Goal: Find specific page/section: Find specific page/section

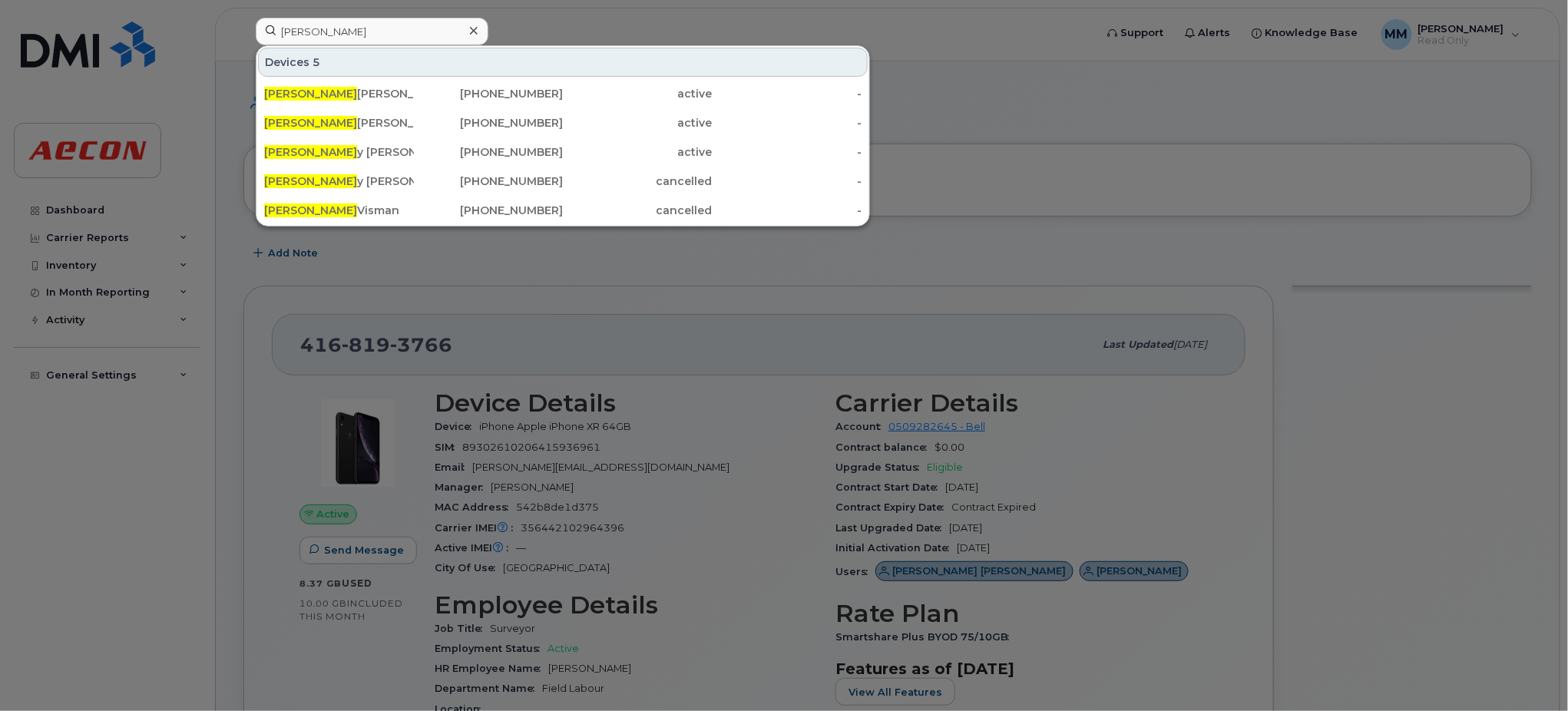
drag, startPoint x: 207, startPoint y: 10, endPoint x: 165, endPoint y: 6, distance: 42.2
click at [243, 18] on div "[PERSON_NAME] 5 [PERSON_NAME] [PHONE_NUMBER] active - [PERSON_NAME] [PHONE_NUMB…" at bounding box center [670, 35] width 854 height 34
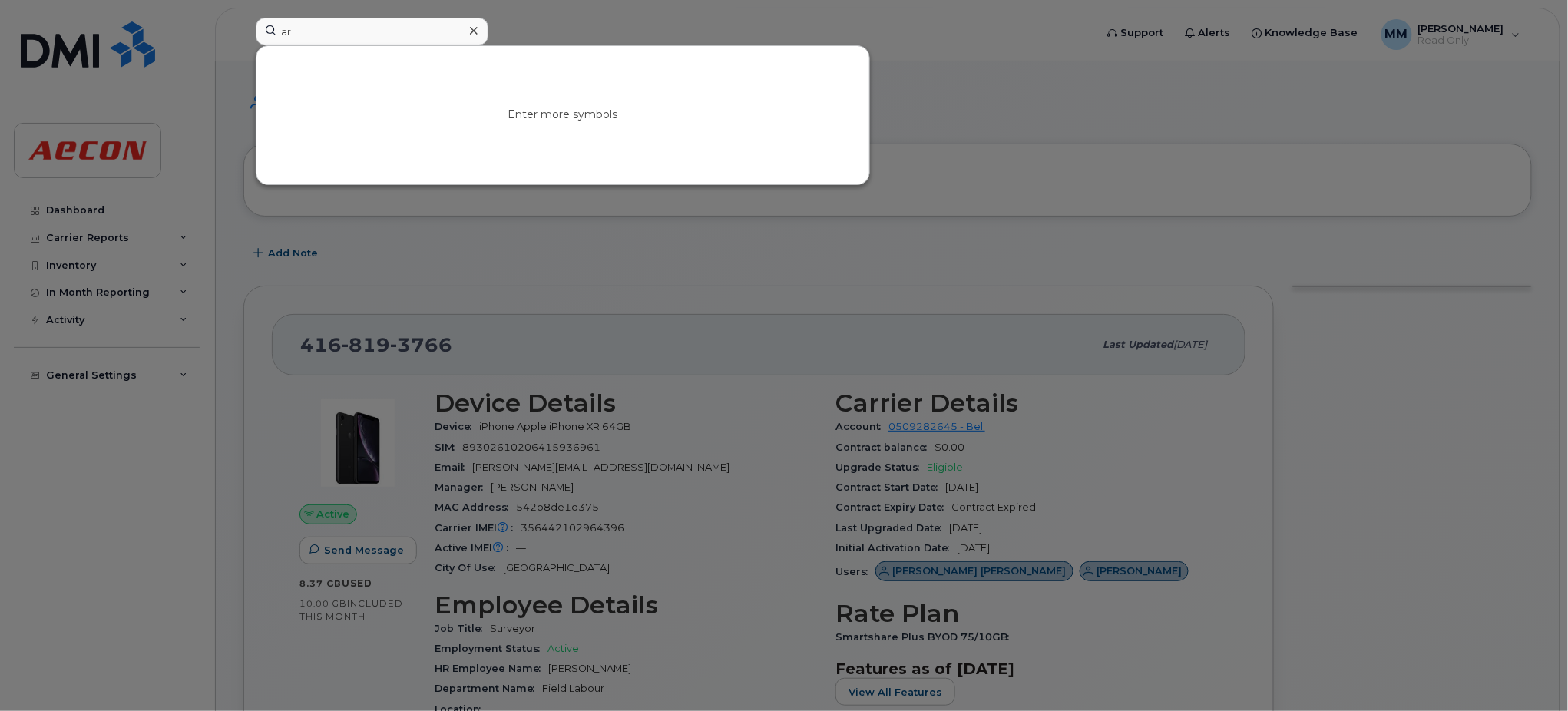
type input "a"
type input "[PERSON_NAME]"
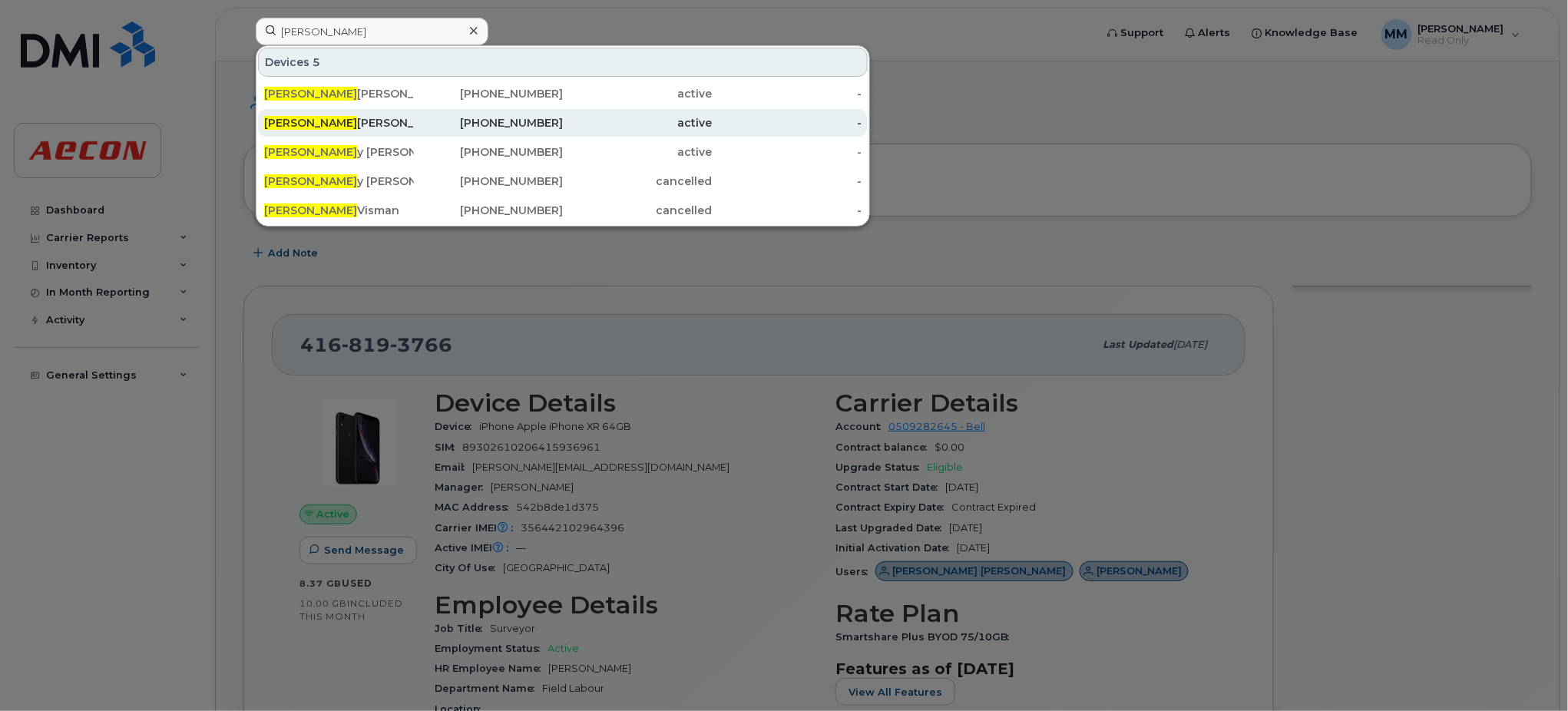
click at [322, 120] on div "[PERSON_NAME]" at bounding box center [339, 123] width 150 height 15
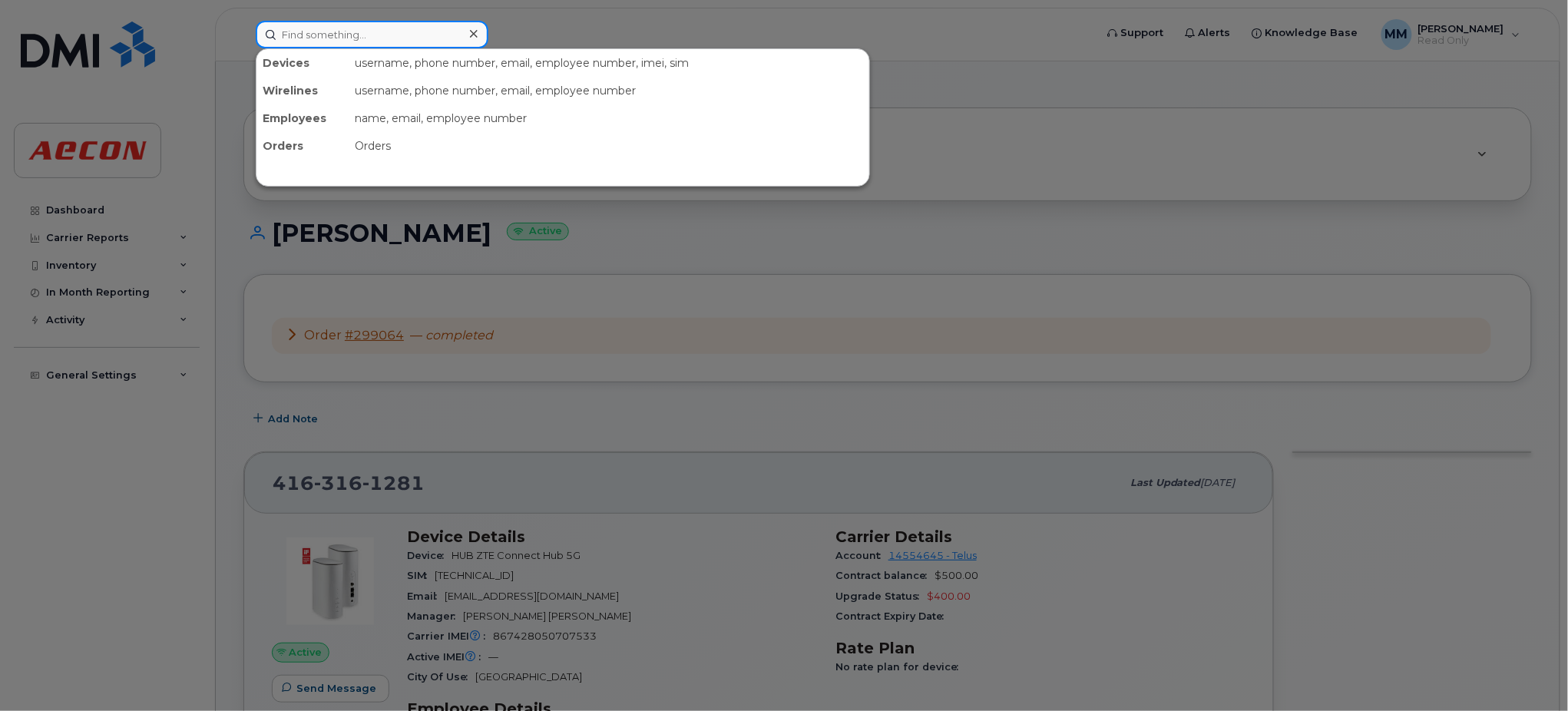
click at [365, 32] on input at bounding box center [372, 34] width 233 height 27
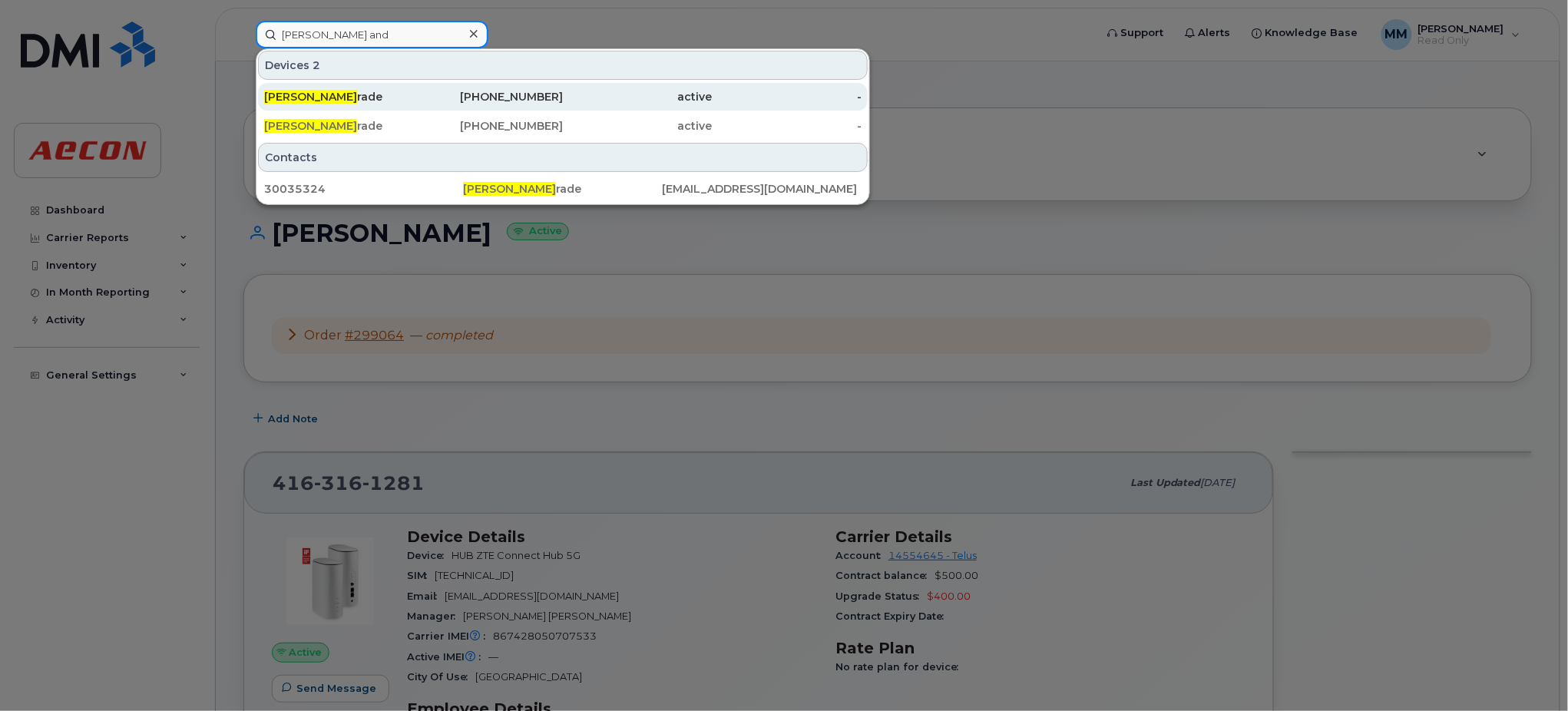
type input "yuri and"
click at [353, 96] on div "Yuri And rade" at bounding box center [339, 97] width 150 height 15
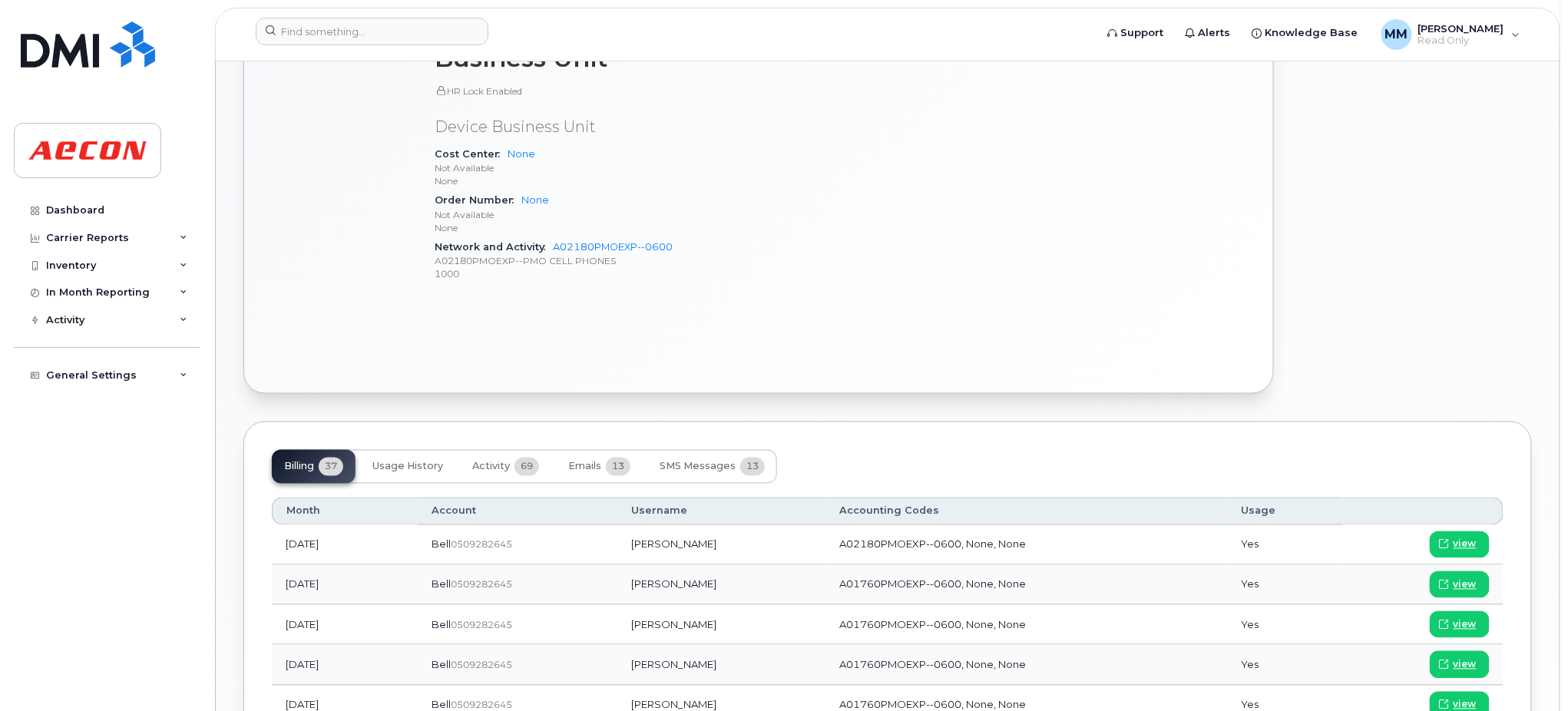
scroll to position [511, 0]
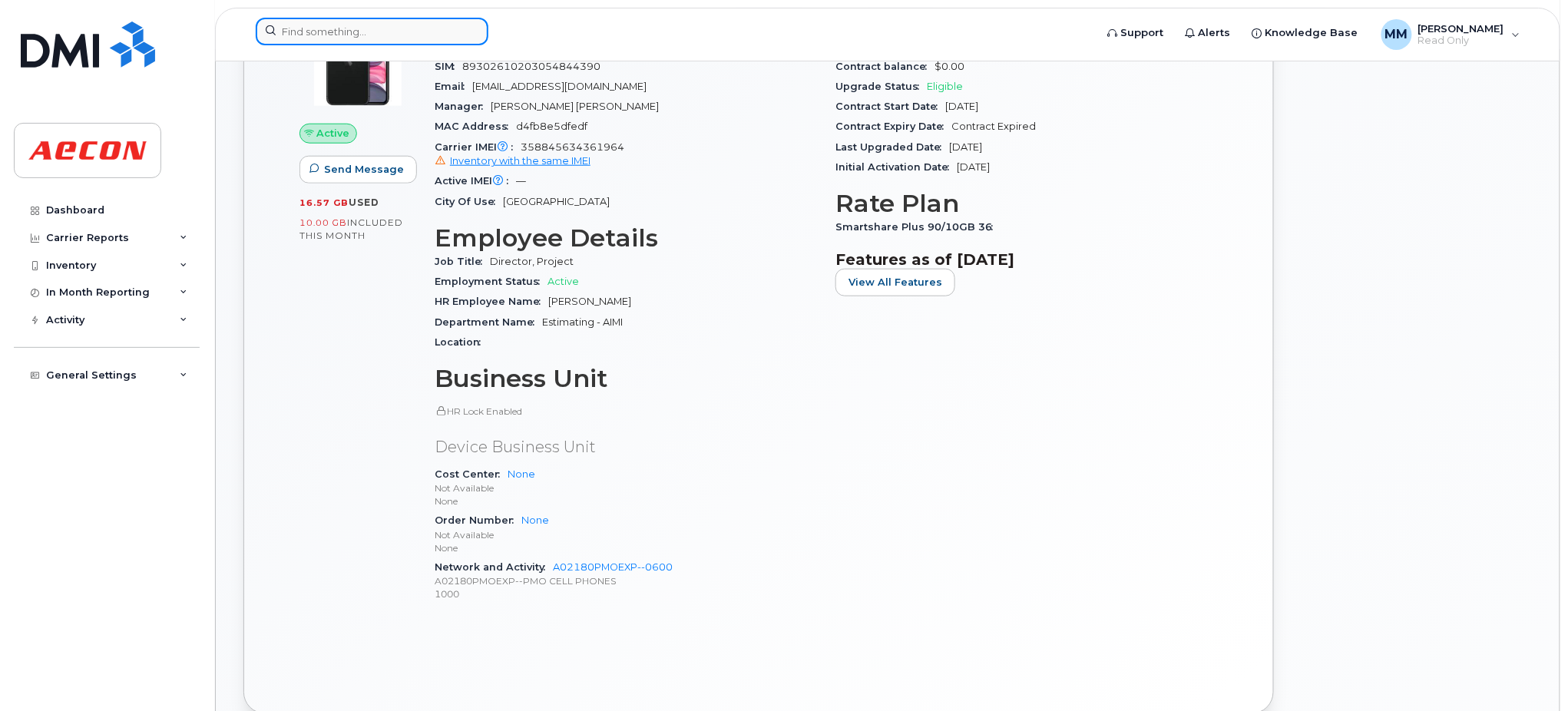
click at [365, 31] on input at bounding box center [372, 31] width 233 height 27
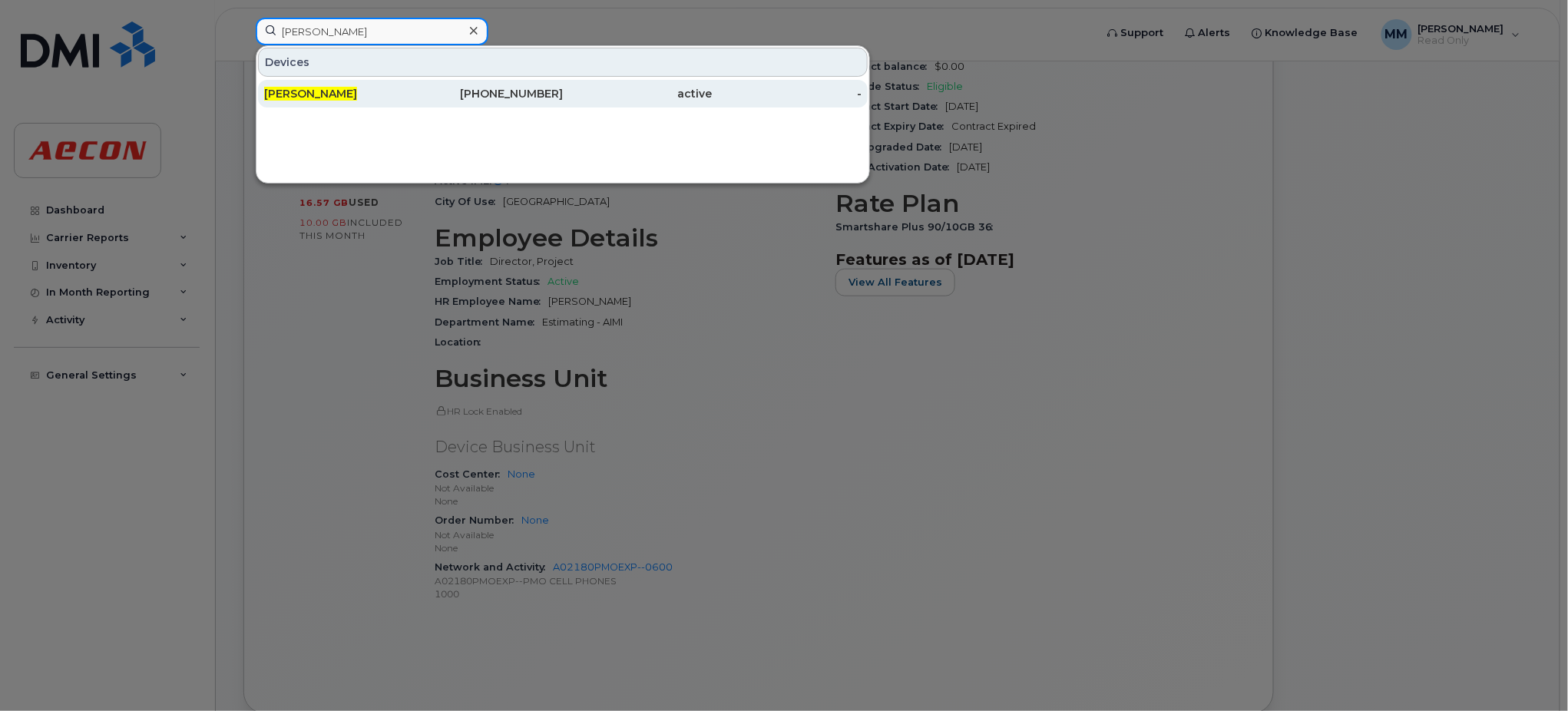
type input "Jay abriam"
drag, startPoint x: 312, startPoint y: 94, endPoint x: 374, endPoint y: 103, distance: 62.6
click at [312, 94] on span "Jay Abriam" at bounding box center [311, 94] width 93 height 14
